Goal: Browse casually

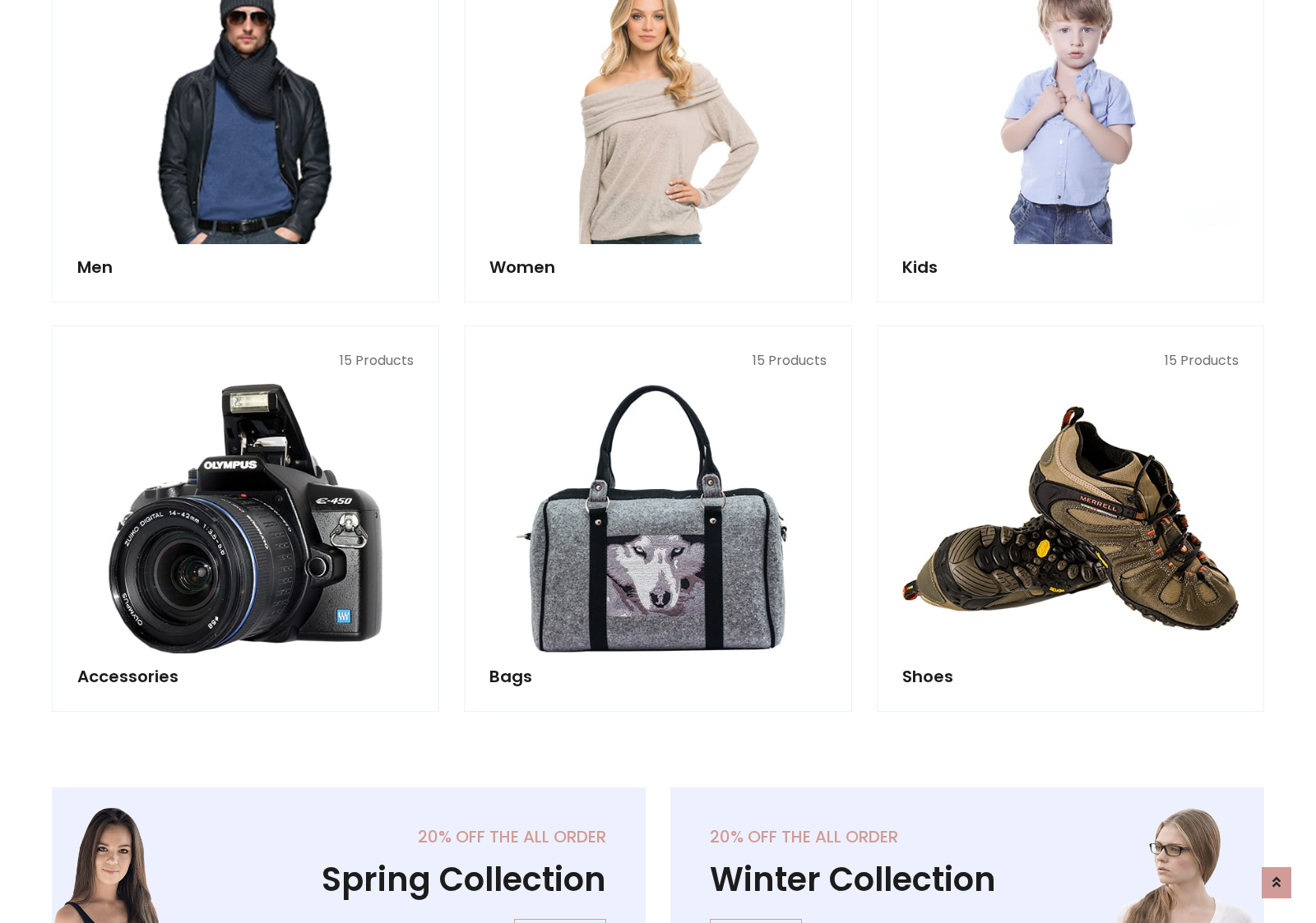
scroll to position [550, 0]
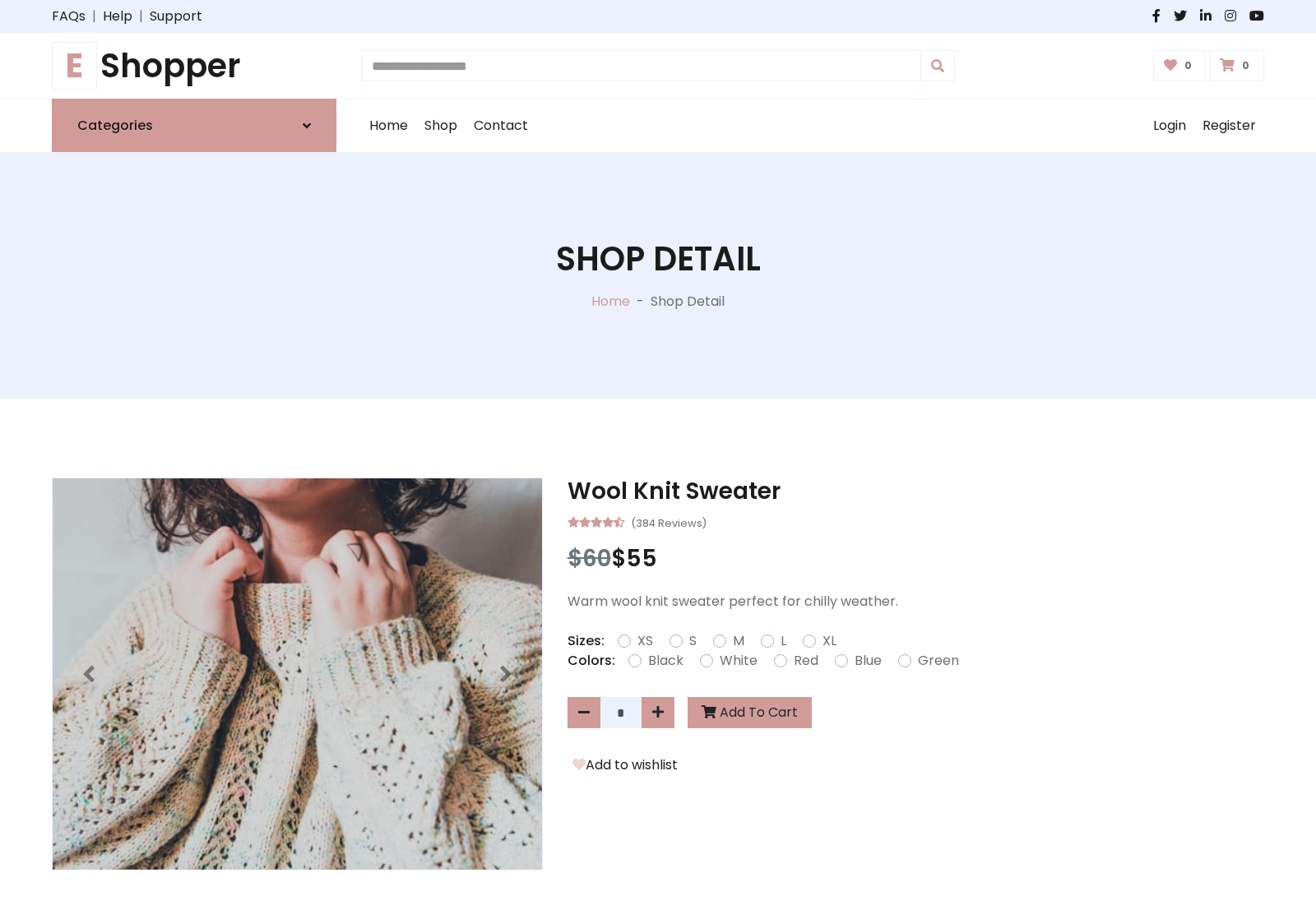
click at [194, 66] on h1 "E Shopper" at bounding box center [193, 66] width 285 height 40
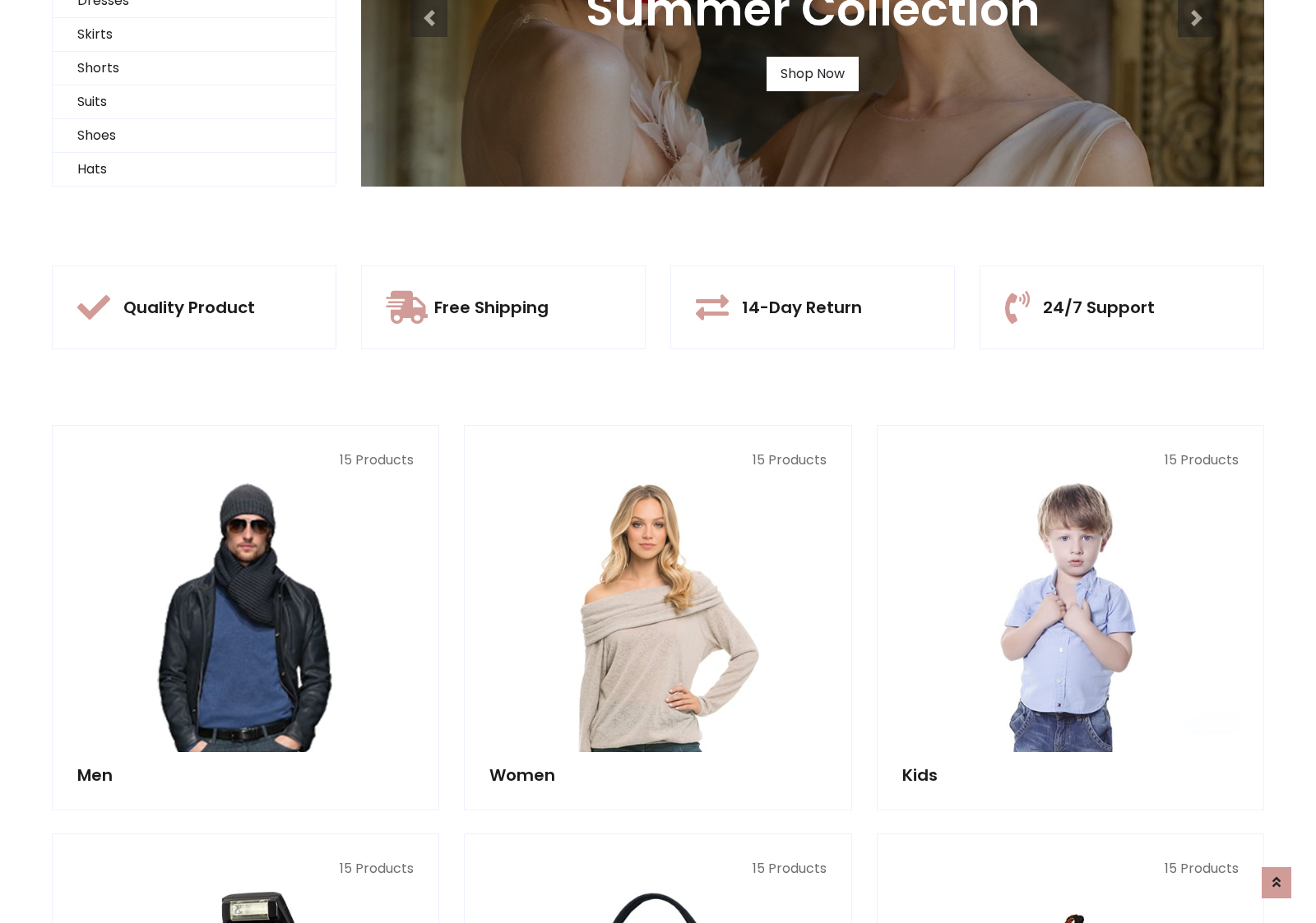
scroll to position [159, 0]
